Goal: Task Accomplishment & Management: Manage account settings

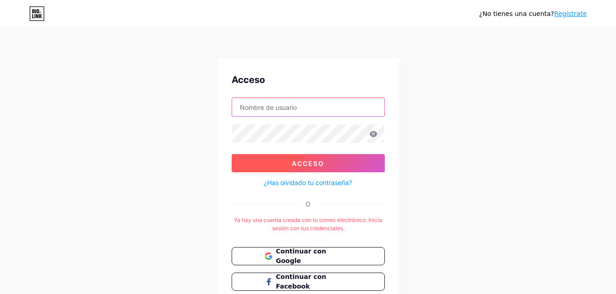
type input "[EMAIL_ADDRESS][DOMAIN_NAME]"
click at [283, 170] on button "Acceso" at bounding box center [308, 163] width 153 height 18
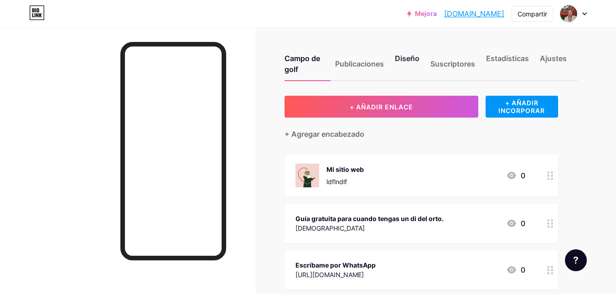
click at [418, 59] on font "Diseño" at bounding box center [407, 58] width 25 height 9
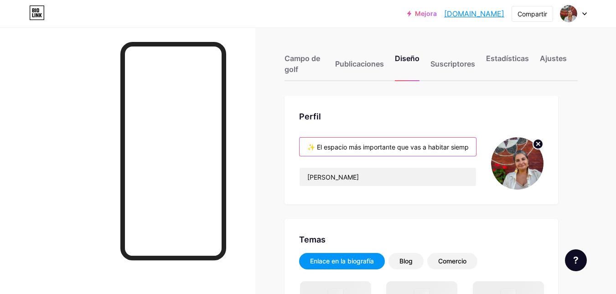
click at [410, 152] on input "✨ El espacio más importante que vas a habitar siempre sos vos ✨" at bounding box center [387, 147] width 176 height 18
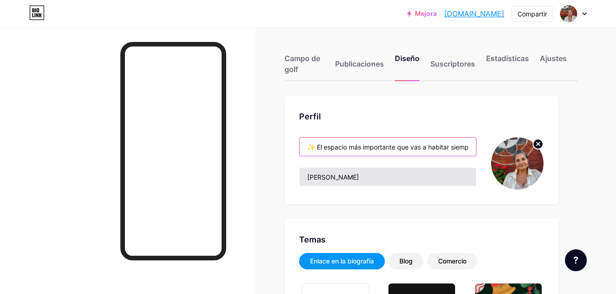
paste input "Acompaño a mujeres a desbloquear energía y emociones, integrar espiritualidad p…"
type input "Acompaño a mujeres a desbloquear energía y emociones, integrar espiritualidad p…"
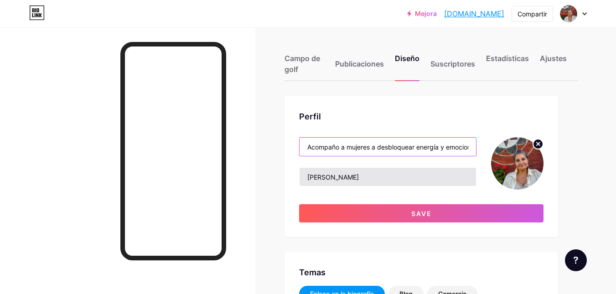
type input "#977d8c"
type input "#000000"
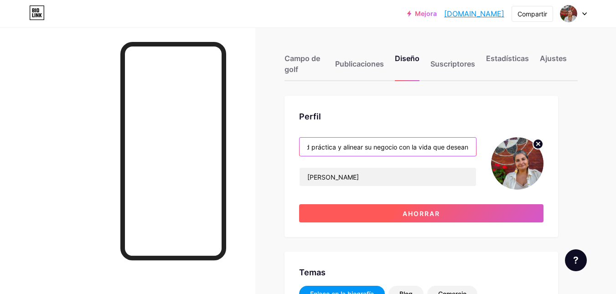
type input "Acompaño a mujeres a desbloquear energía y emociones, integrar espiritualidad p…"
click at [418, 207] on button "Ahorrar" at bounding box center [421, 213] width 244 height 18
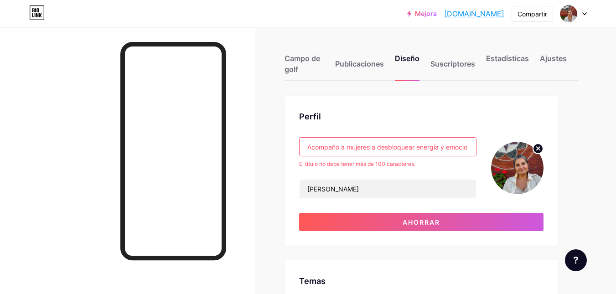
click at [397, 148] on input "Acompaño a mujeres a desbloquear energía y emociones, integrar espiritualidad p…" at bounding box center [387, 147] width 176 height 18
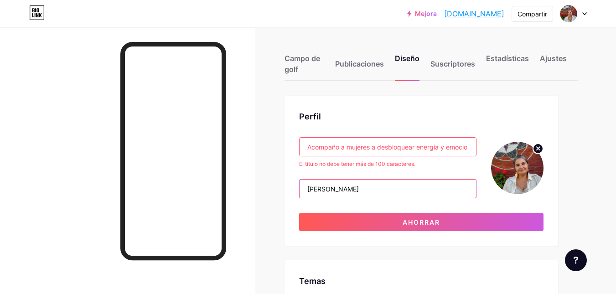
click at [408, 189] on input "[PERSON_NAME]" at bounding box center [387, 189] width 176 height 18
click at [407, 188] on input "[PERSON_NAME]" at bounding box center [387, 189] width 176 height 18
click at [405, 186] on input "[PERSON_NAME]" at bounding box center [387, 189] width 176 height 18
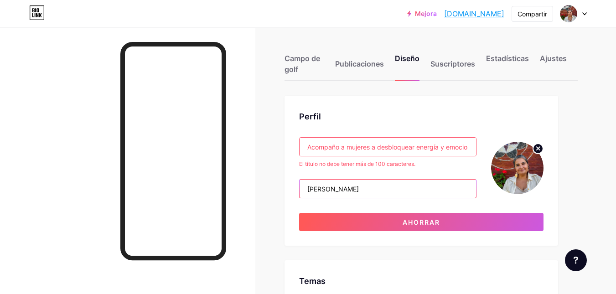
paste input "Acompaño a mujeres a desbloquear energía y emociones, integrar espiritualidad p…"
type input "Acompaño a mujeres a desbloquear energía y emociones, integrar espiritualidad p…"
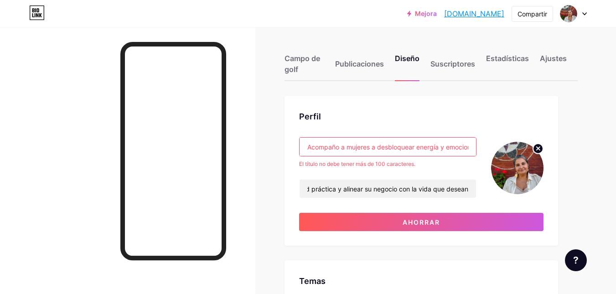
scroll to position [0, 0]
click at [401, 148] on input "Acompaño a mujeres a desbloquear energía y emociones, integrar espiritualidad p…" at bounding box center [387, 147] width 176 height 18
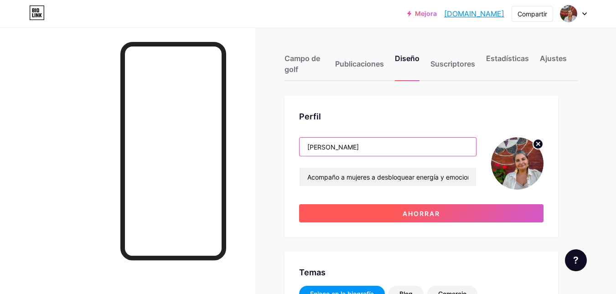
type input "[PERSON_NAME]"
click at [430, 214] on font "Ahorrar" at bounding box center [421, 214] width 37 height 8
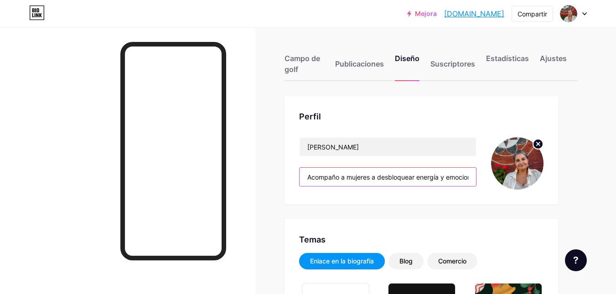
click at [396, 178] on input "Acompaño a mujeres a desbloquear energía y emociones, integrar espiritualidad p…" at bounding box center [387, 177] width 176 height 18
paste input "Te acompaño a reconectar con tu esencia y diseñar un negocio alineado con tu al…"
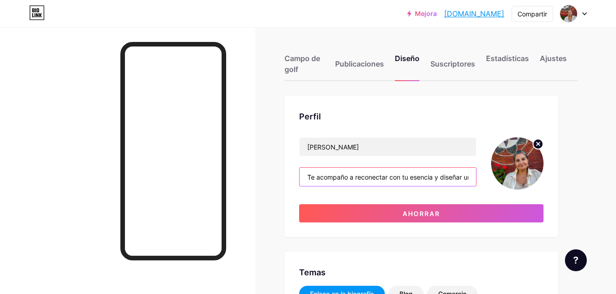
drag, startPoint x: 399, startPoint y: 182, endPoint x: 300, endPoint y: 188, distance: 99.5
click at [300, 188] on div "[PERSON_NAME] Te acompaño a reconectar con tu esencia y diseñar un negocio alin…" at bounding box center [387, 163] width 177 height 52
click at [348, 176] on input "Te acompaño a reconectar con tu esencia y diseñar un negocio alineado con tu al…" at bounding box center [387, 177] width 176 height 18
click at [357, 179] on input "Te acompaño a reconectar con tu esencia y diseñar un negocio alineado con tu al…" at bounding box center [387, 177] width 176 height 18
click at [341, 178] on input "Reconectar con tu esencia y diseñar un negocio alineado con tu alma" at bounding box center [387, 177] width 176 height 18
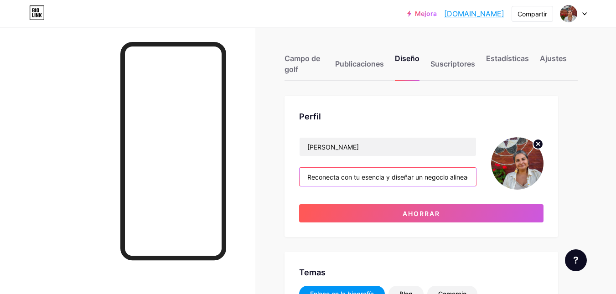
click at [414, 178] on input "Reconecta con tu esencia y diseñar un negocio alineado con tu alma" at bounding box center [387, 177] width 176 height 18
drag, startPoint x: 440, startPoint y: 178, endPoint x: 473, endPoint y: 180, distance: 32.4
click at [473, 180] on input "Reconecta con tu esencia y diseña un negocio alineado con tu alma" at bounding box center [387, 177] width 176 height 18
click at [470, 180] on input "Reconecta con tu esencia y diseña un negocio alineado con tu alma" at bounding box center [387, 177] width 176 height 18
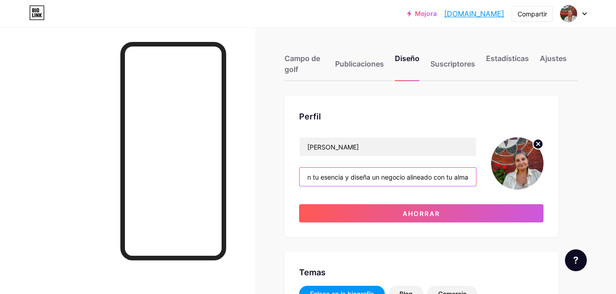
click at [465, 178] on input "Reconecta con tu esencia y diseña un negocio alineado con tu alma" at bounding box center [387, 177] width 176 height 18
click at [469, 176] on input "Reconecta con tu esencia y diseña un negocio alineado con tu alma" at bounding box center [387, 177] width 176 height 18
type input "Reconecta con tu esencia y diseña un negocio alineado con tu alma"
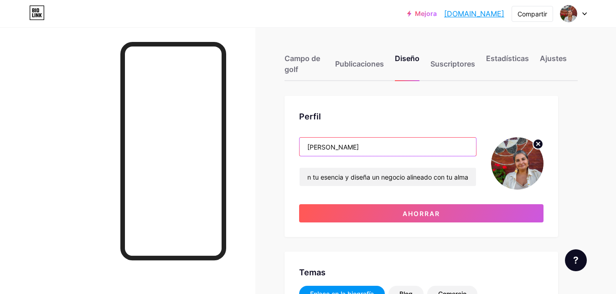
click at [344, 147] on input "[PERSON_NAME]" at bounding box center [387, 147] width 176 height 18
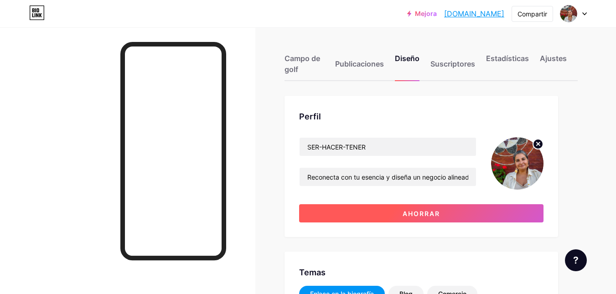
click at [418, 217] on font "Ahorrar" at bounding box center [421, 214] width 37 height 8
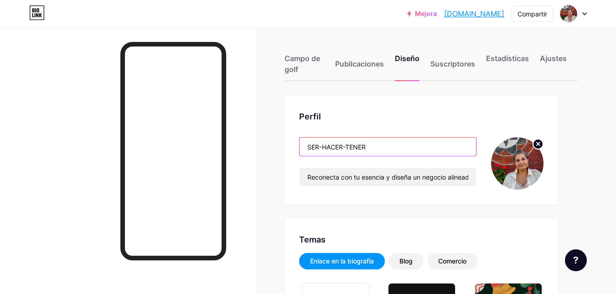
click at [307, 146] on input "SER-HACER-TENER" at bounding box center [387, 147] width 176 height 18
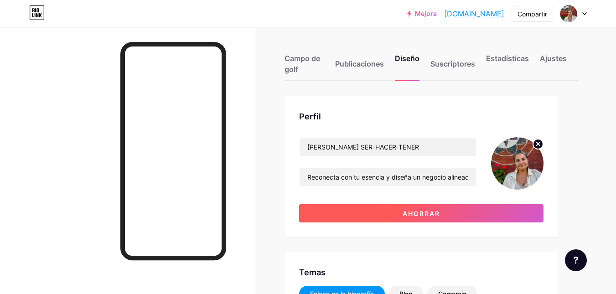
click at [409, 216] on font "Ahorrar" at bounding box center [421, 214] width 37 height 8
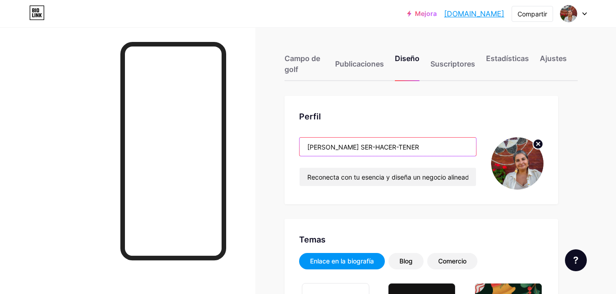
click at [352, 149] on input "[PERSON_NAME] SER-HACER-TENER" at bounding box center [387, 147] width 176 height 18
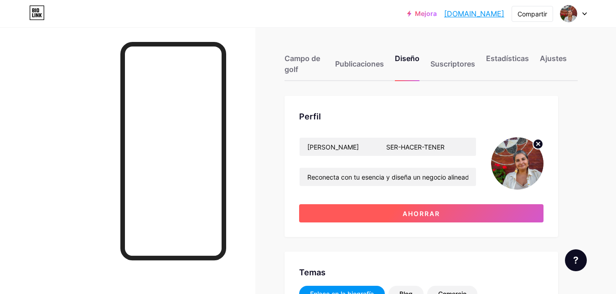
click at [377, 208] on button "Ahorrar" at bounding box center [421, 213] width 244 height 18
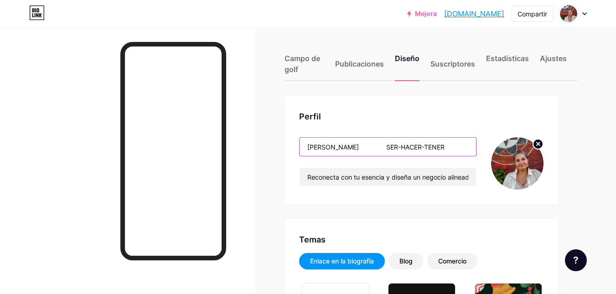
drag, startPoint x: 377, startPoint y: 146, endPoint x: 448, endPoint y: 145, distance: 70.2
click at [448, 145] on input "[PERSON_NAME] SER-HACER-TENER" at bounding box center [387, 147] width 176 height 18
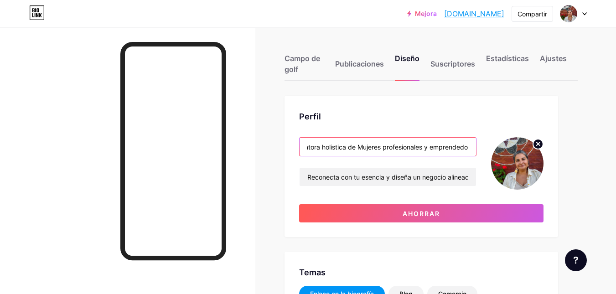
scroll to position [0, 72]
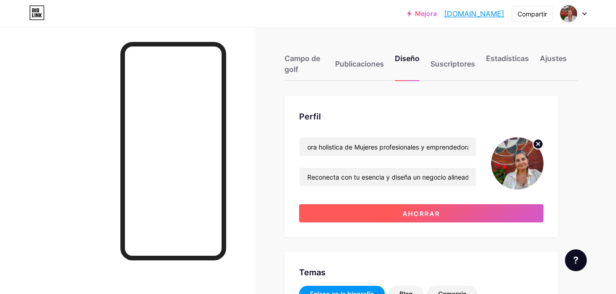
click at [427, 222] on button "Ahorrar" at bounding box center [421, 213] width 244 height 18
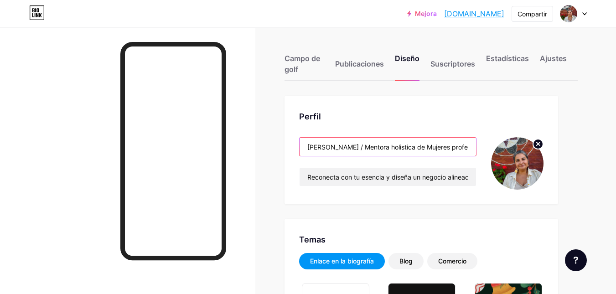
click at [467, 148] on input "[PERSON_NAME] / Mentora holistica de Mujeres profesionales y emprendedoras" at bounding box center [387, 147] width 176 height 18
drag, startPoint x: 467, startPoint y: 147, endPoint x: 483, endPoint y: 147, distance: 15.5
click at [483, 147] on div "[PERSON_NAME] / Mentora holistica de Mujeres profesionales y emprendedoras Reco…" at bounding box center [421, 163] width 244 height 52
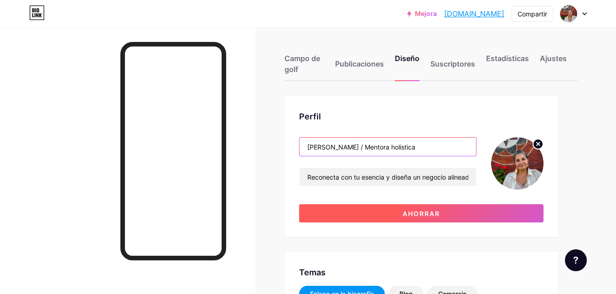
type input "[PERSON_NAME] / Mentora holistica"
click at [487, 207] on button "Ahorrar" at bounding box center [421, 213] width 244 height 18
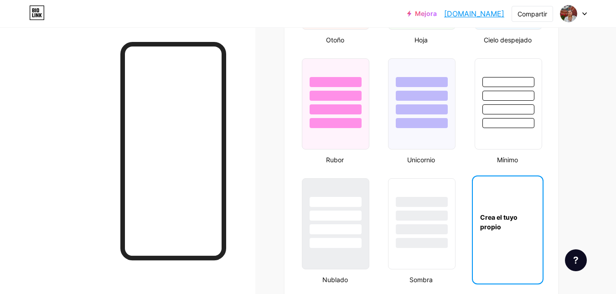
scroll to position [912, 0]
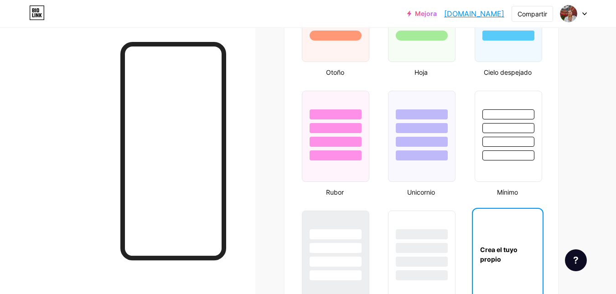
click at [516, 261] on div "Crea el tuyo propio" at bounding box center [508, 254] width 70 height 19
click at [511, 248] on font "Crea el tuyo propio" at bounding box center [498, 254] width 37 height 17
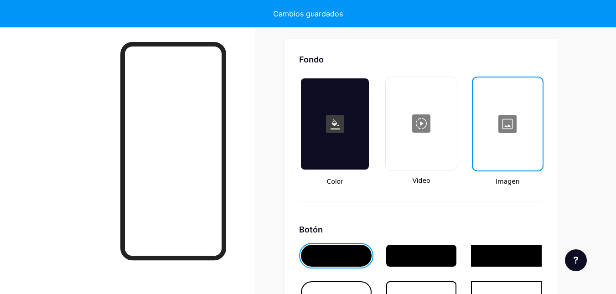
scroll to position [1221, 0]
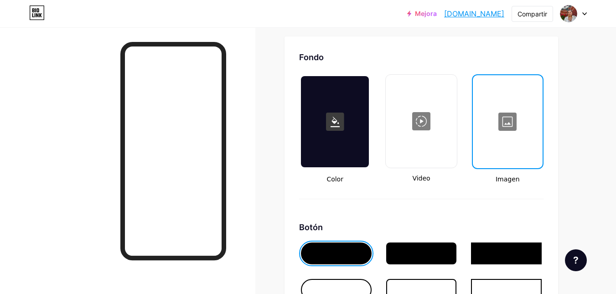
click at [511, 121] on div at bounding box center [508, 121] width 68 height 91
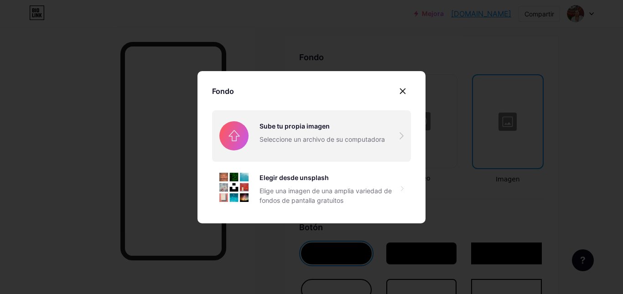
click at [315, 142] on input "file" at bounding box center [311, 135] width 199 height 51
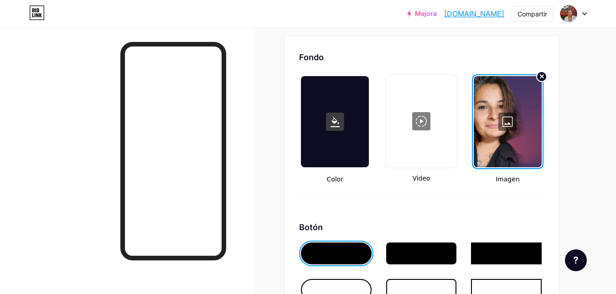
click at [509, 123] on div at bounding box center [508, 121] width 68 height 91
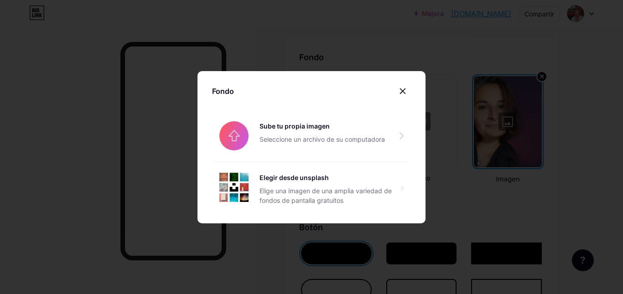
click at [522, 132] on div at bounding box center [311, 147] width 623 height 294
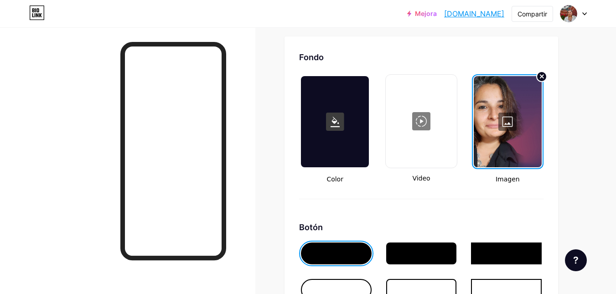
click at [343, 119] on rect at bounding box center [335, 122] width 18 height 18
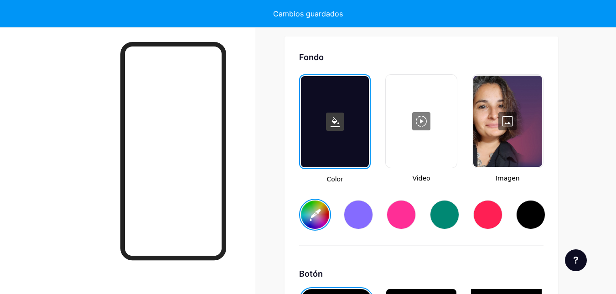
type input "#ffffff"
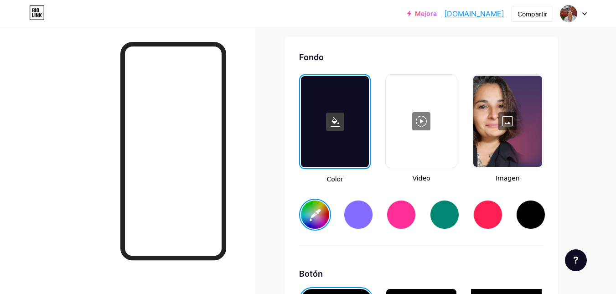
click at [503, 131] on div at bounding box center [507, 121] width 69 height 91
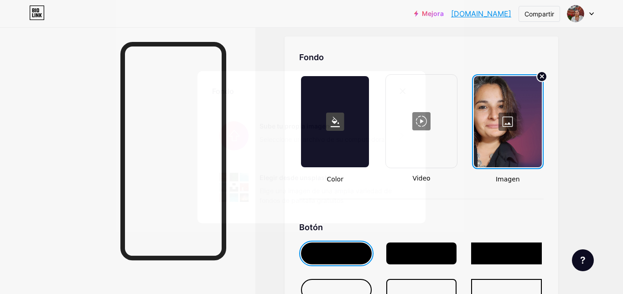
click at [523, 134] on div at bounding box center [311, 147] width 623 height 294
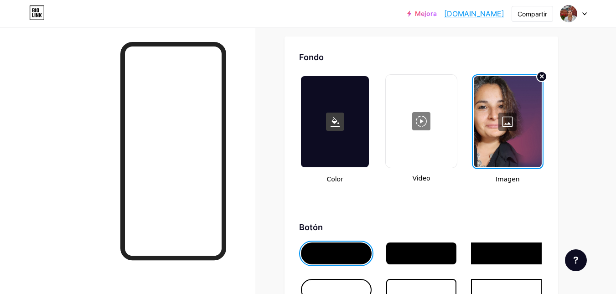
click at [523, 134] on div at bounding box center [508, 121] width 68 height 91
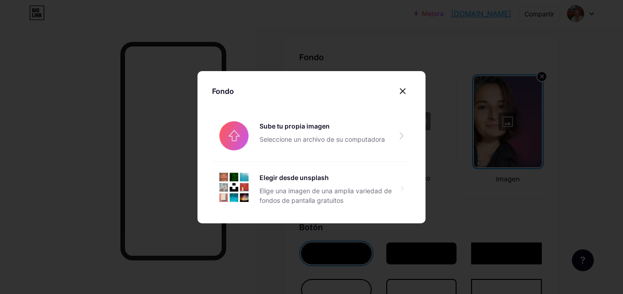
click at [523, 134] on div at bounding box center [311, 147] width 623 height 294
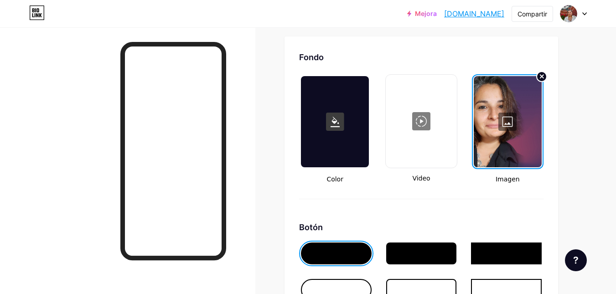
click at [511, 123] on div at bounding box center [508, 121] width 68 height 91
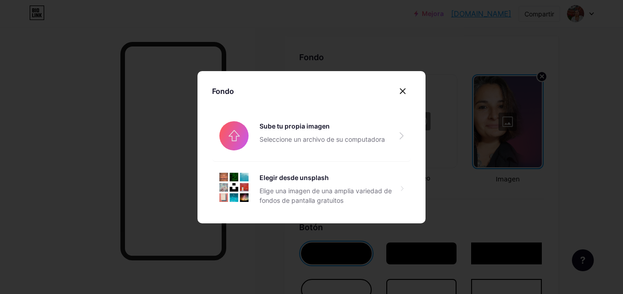
click at [511, 123] on div at bounding box center [311, 147] width 623 height 294
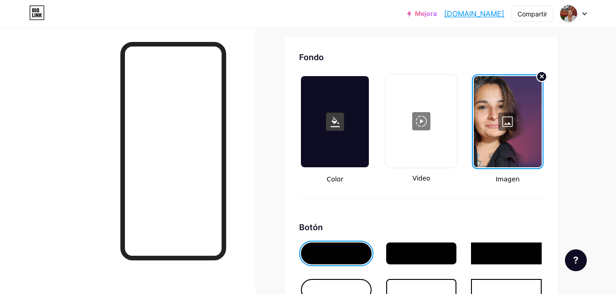
click at [511, 134] on div at bounding box center [508, 121] width 68 height 91
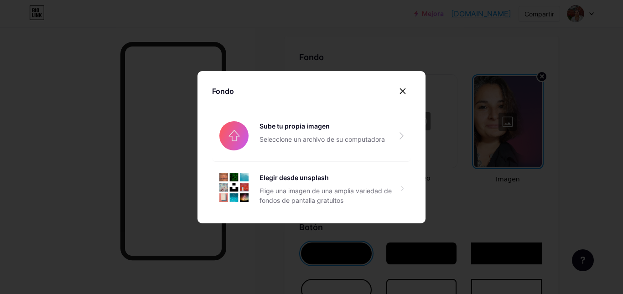
drag, startPoint x: 511, startPoint y: 134, endPoint x: 539, endPoint y: 131, distance: 28.4
click at [539, 131] on div at bounding box center [311, 147] width 623 height 294
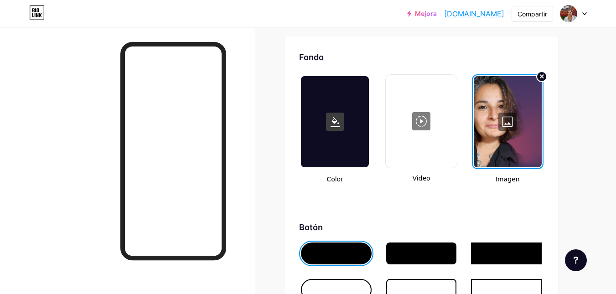
click at [514, 132] on div at bounding box center [508, 121] width 68 height 91
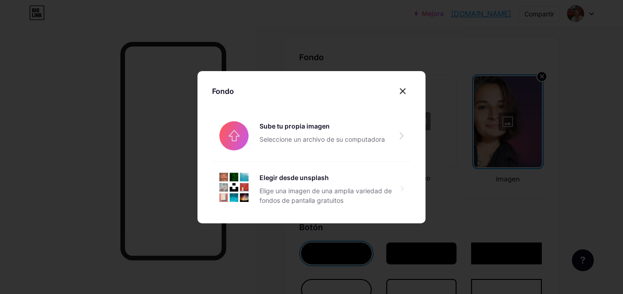
click at [509, 144] on div at bounding box center [311, 147] width 623 height 294
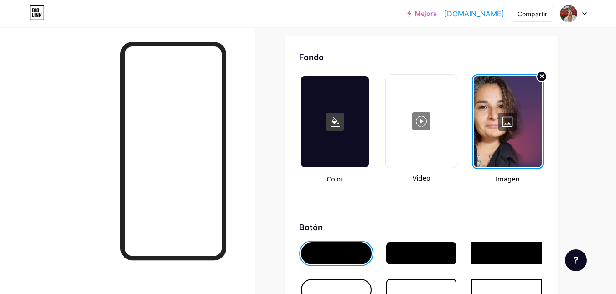
click at [501, 125] on div at bounding box center [508, 121] width 68 height 91
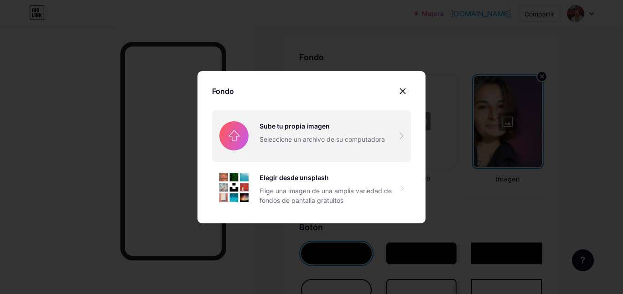
click at [291, 138] on input "file" at bounding box center [311, 135] width 199 height 51
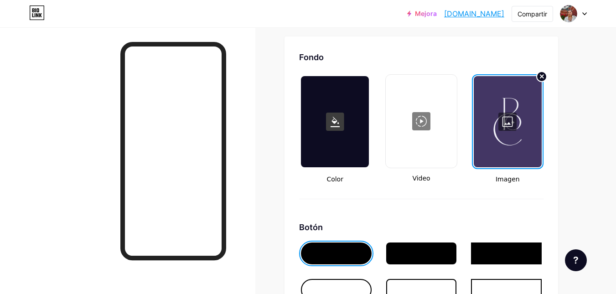
click at [341, 150] on div at bounding box center [335, 121] width 68 height 91
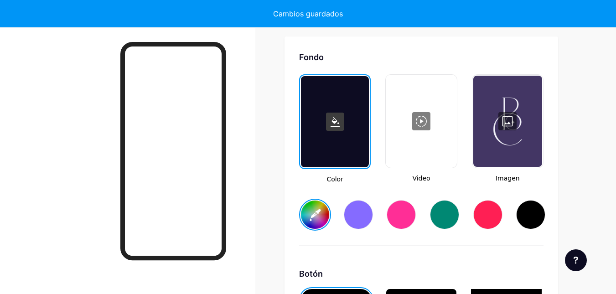
click at [320, 215] on input "#ffffff" at bounding box center [315, 215] width 28 height 28
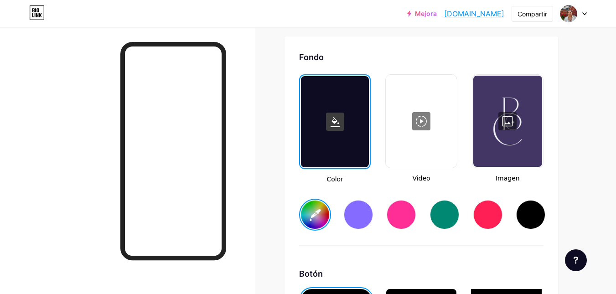
type input "#381d4e"
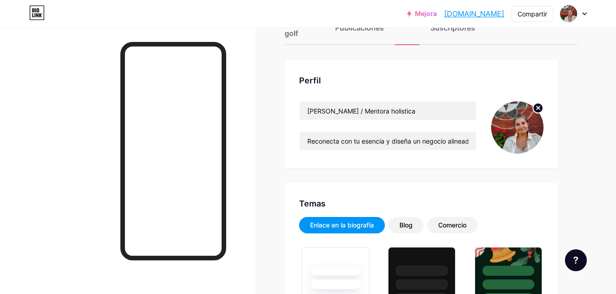
scroll to position [0, 0]
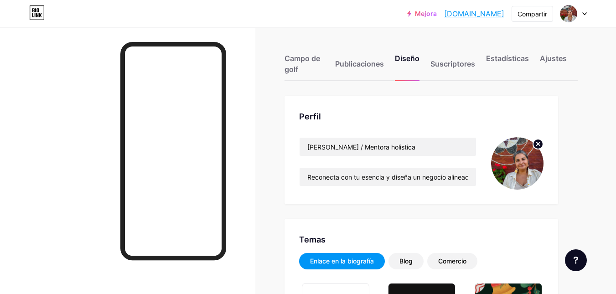
click at [513, 168] on img at bounding box center [517, 163] width 52 height 52
click at [531, 164] on img at bounding box center [517, 163] width 52 height 52
click at [537, 147] on circle at bounding box center [538, 144] width 10 height 10
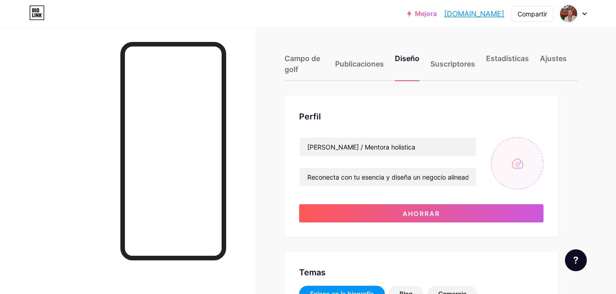
click at [521, 161] on input "file" at bounding box center [517, 163] width 52 height 52
type input "C:\fakepath\BelenCastaño_Foto Perfil FOTO.jpg"
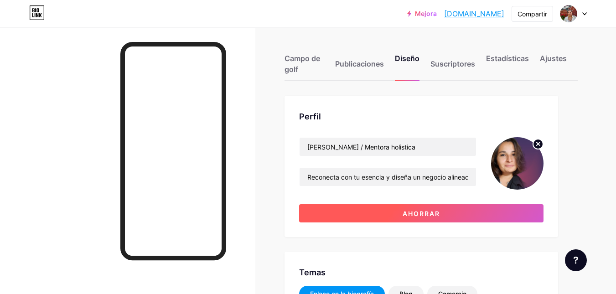
click at [454, 212] on button "Ahorrar" at bounding box center [421, 213] width 244 height 18
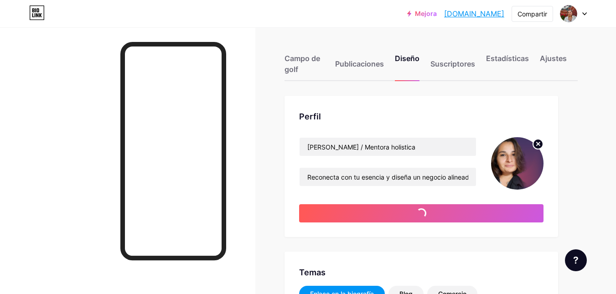
type input "#381d4e"
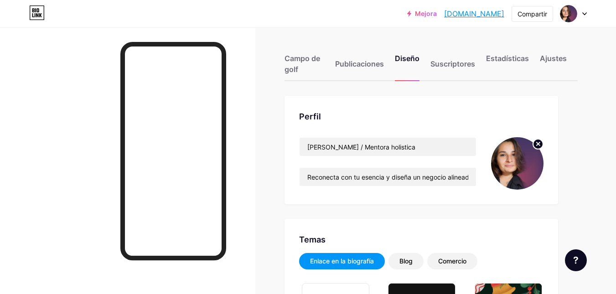
click at [306, 69] on div "Campo de golf" at bounding box center [304, 66] width 40 height 27
